Goal: Information Seeking & Learning: Learn about a topic

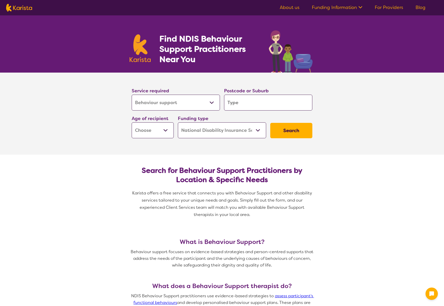
select select "Behaviour support"
select select "NDIS"
select select "Behaviour support"
select select "NDIS"
click at [166, 107] on select "Allied Health Assistant Assessment ([MEDICAL_DATA] or [MEDICAL_DATA]) Behaviour…" at bounding box center [176, 103] width 88 height 16
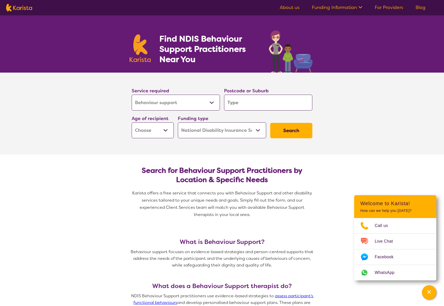
click at [245, 101] on input "search" at bounding box center [268, 103] width 88 height 16
click at [246, 100] on input "search" at bounding box center [268, 103] width 88 height 16
type input "5"
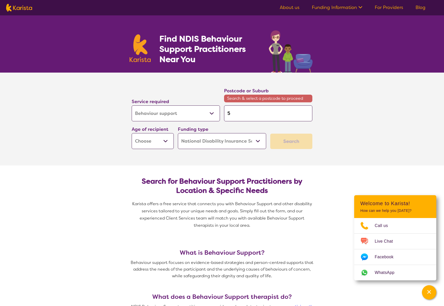
type input "51"
type input "516"
type input "5162"
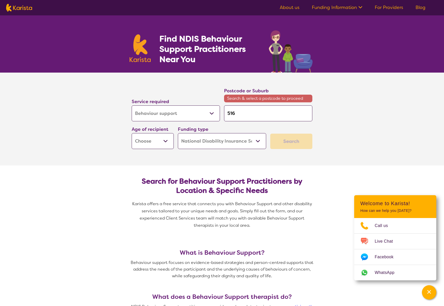
type input "5162"
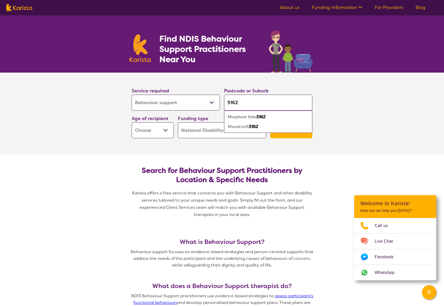
type input "5162"
click at [254, 129] on em "5162" at bounding box center [253, 126] width 9 height 5
click at [143, 133] on select "Early Childhood - 0 to 9 Child - 10 to 11 Adolescent - 12 to 17 Adult - 18 to 6…" at bounding box center [153, 130] width 42 height 16
select select "EC"
click at [132, 122] on select "Early Childhood - 0 to 9 Child - 10 to 11 Adolescent - 12 to 17 Adult - 18 to 6…" at bounding box center [153, 130] width 42 height 16
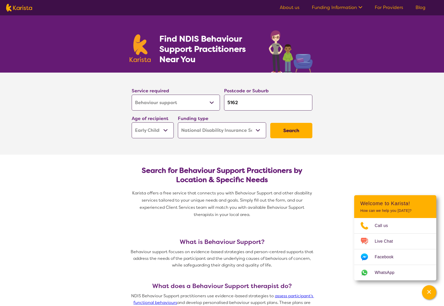
select select "EC"
click at [224, 132] on select "Home Care Package (HCP) National Disability Insurance Scheme (NDIS) I don't know" at bounding box center [222, 130] width 88 height 16
click at [178, 122] on select "Home Care Package (HCP) National Disability Insurance Scheme (NDIS) I don't know" at bounding box center [222, 130] width 88 height 16
click at [291, 131] on button "Search" at bounding box center [291, 130] width 42 height 15
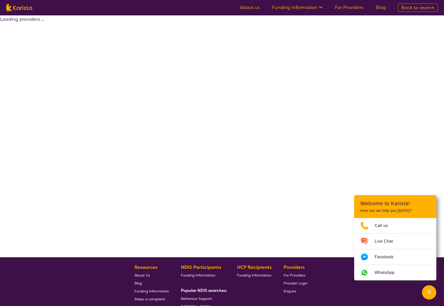
select select "by_score"
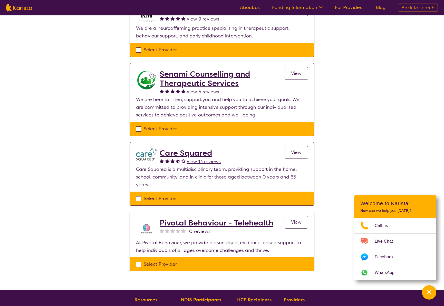
scroll to position [98, 0]
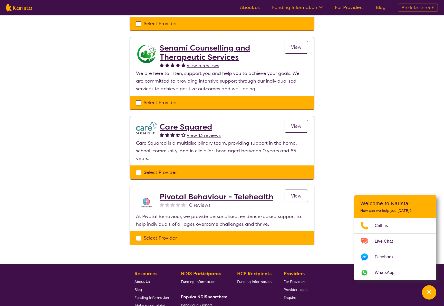
click at [299, 128] on span "View" at bounding box center [296, 126] width 11 height 6
